Goal: Navigation & Orientation: Find specific page/section

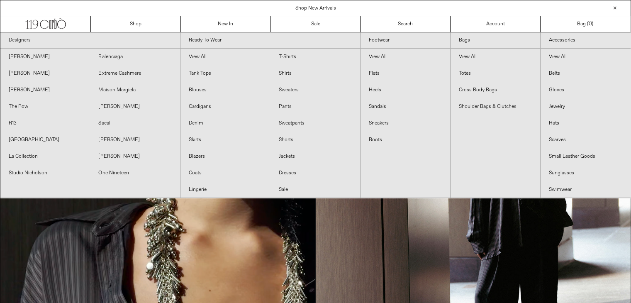
click at [70, 42] on link "Designers" at bounding box center [90, 40] width 180 height 16
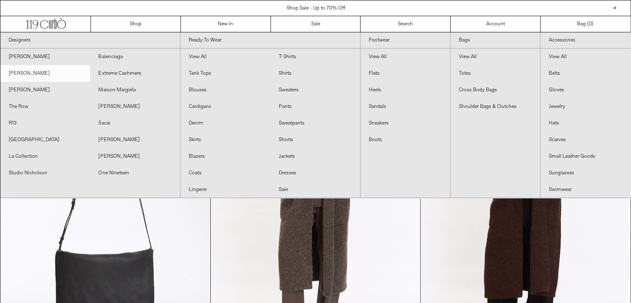
click at [34, 71] on link "[PERSON_NAME]" at bounding box center [45, 73] width 90 height 17
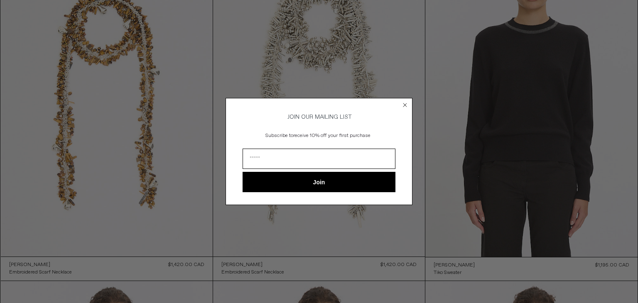
click at [405, 105] on circle "Close dialog" at bounding box center [405, 105] width 8 height 8
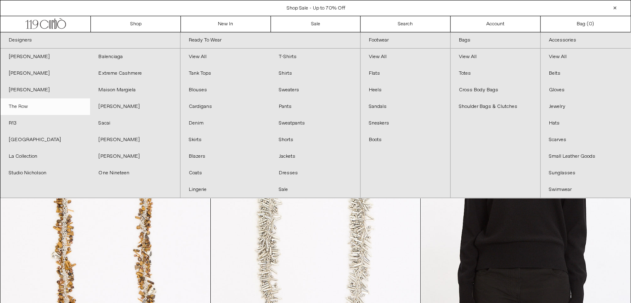
click at [23, 101] on link "The Row" at bounding box center [45, 106] width 90 height 17
